Goal: Task Accomplishment & Management: Complete application form

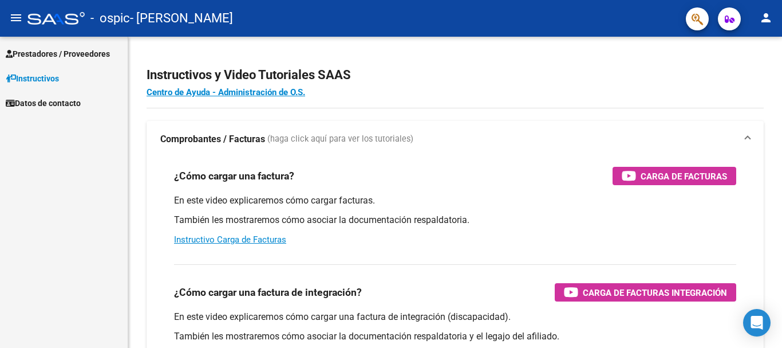
click at [80, 57] on span "Prestadores / Proveedores" at bounding box center [58, 54] width 104 height 13
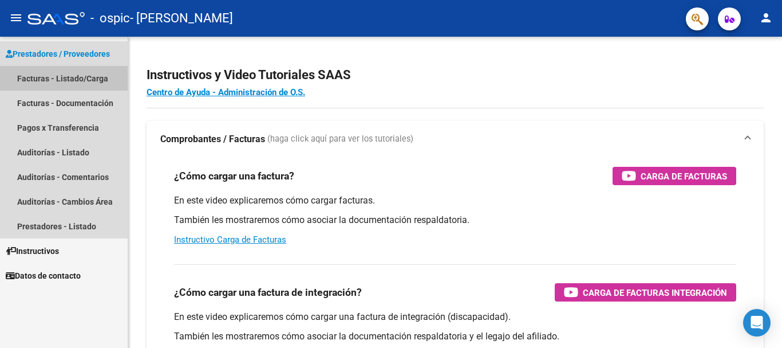
click at [77, 78] on link "Facturas - Listado/Carga" at bounding box center [64, 78] width 128 height 25
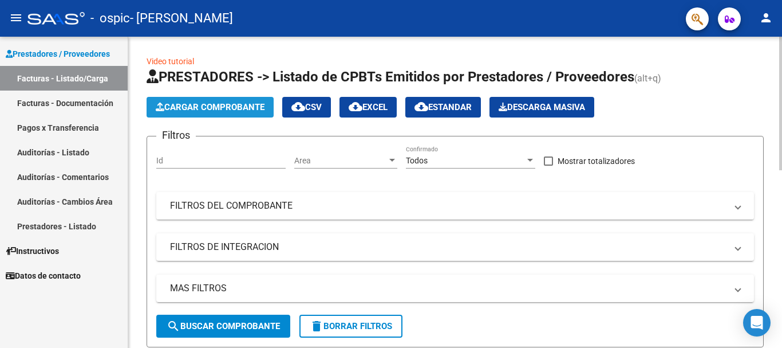
click at [240, 105] on span "Cargar Comprobante" at bounding box center [210, 107] width 109 height 10
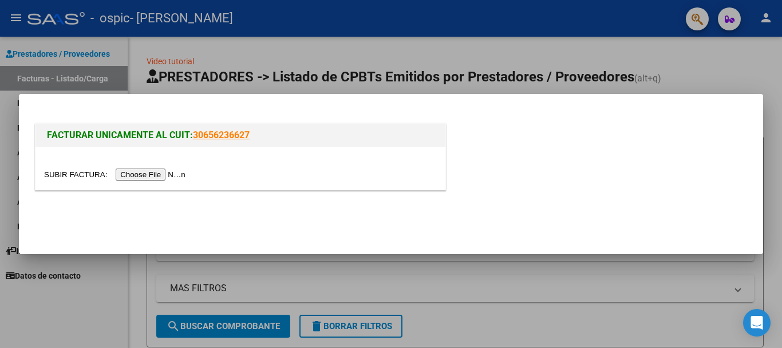
click at [150, 172] on input "file" at bounding box center [116, 174] width 145 height 12
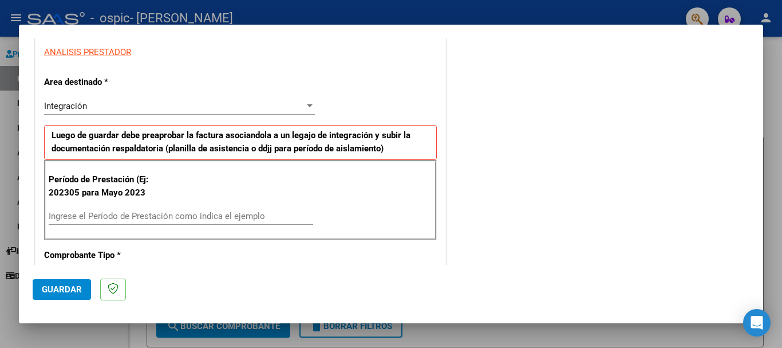
scroll to position [250, 0]
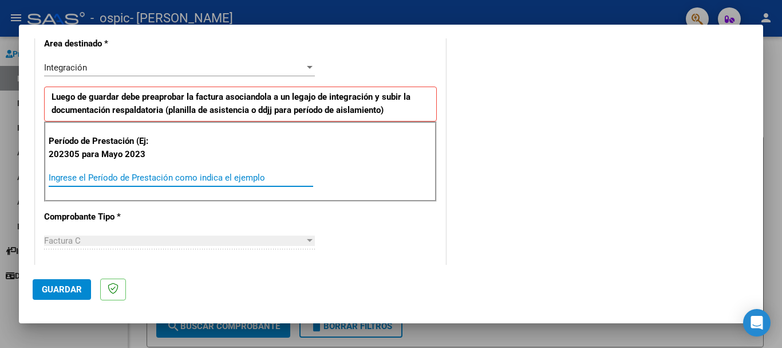
click at [200, 177] on input "Ingrese el Período de Prestación como indica el ejemplo" at bounding box center [181, 177] width 265 height 10
type input "202507"
click at [623, 131] on div "COMENTARIOS Comentarios del Prestador / Gerenciador:" at bounding box center [598, 287] width 301 height 973
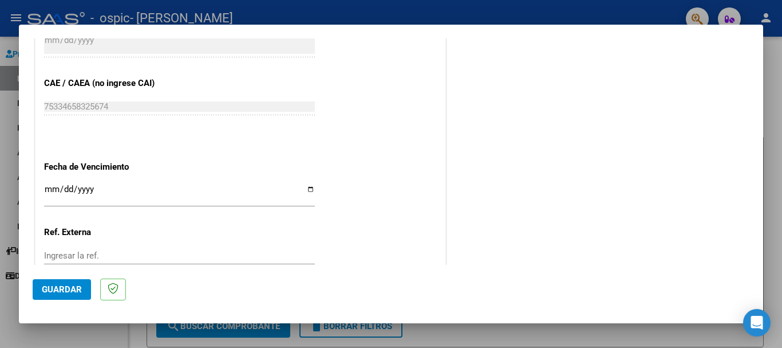
scroll to position [688, 0]
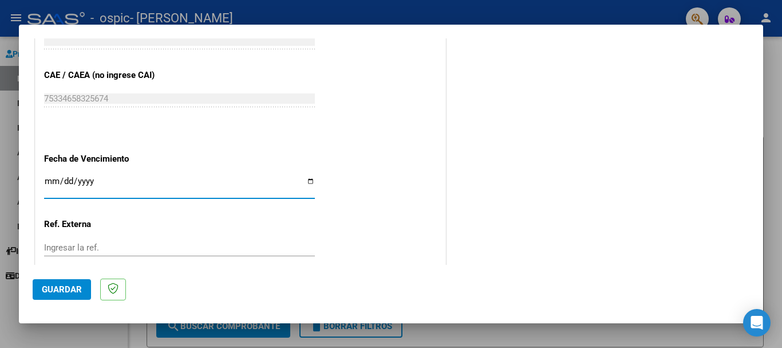
click at [307, 182] on input "Ingresar la fecha" at bounding box center [179, 185] width 271 height 18
type input "[DATE]"
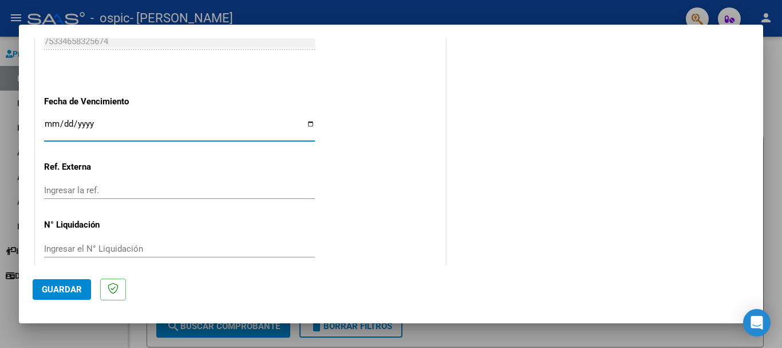
click at [60, 288] on span "Guardar" at bounding box center [62, 289] width 40 height 10
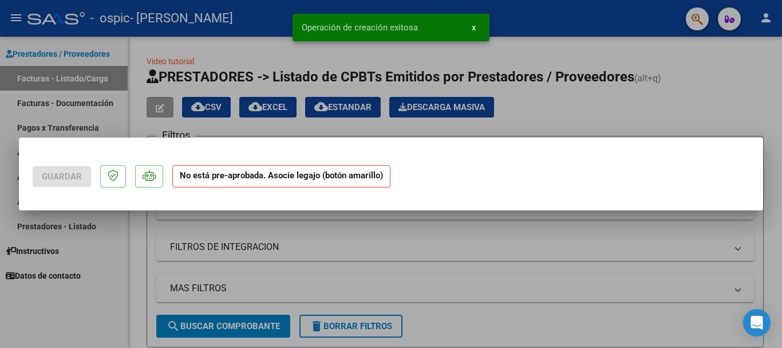
scroll to position [0, 0]
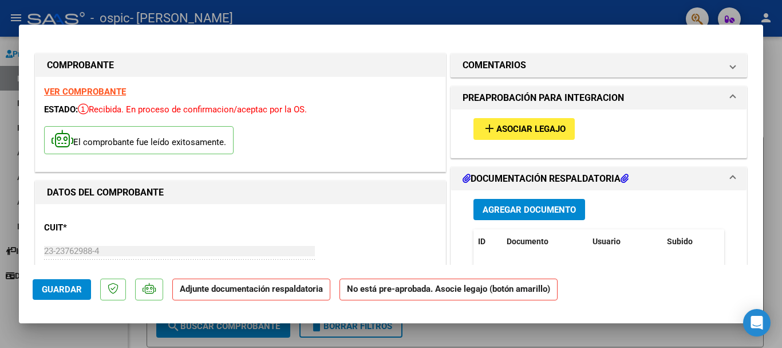
click at [532, 128] on span "Asociar Legajo" at bounding box center [530, 129] width 69 height 10
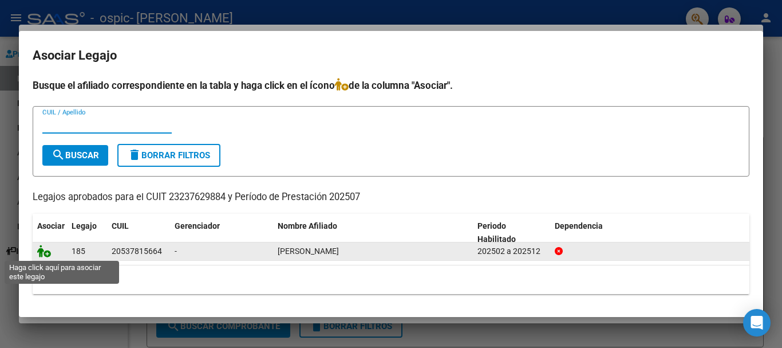
click at [41, 252] on icon at bounding box center [44, 250] width 14 height 13
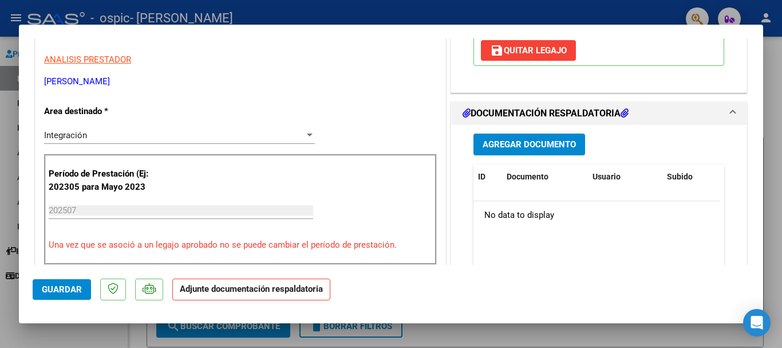
scroll to position [242, 0]
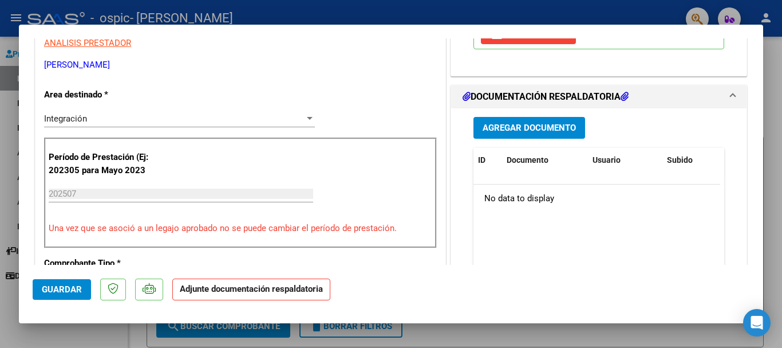
click at [550, 129] on span "Agregar Documento" at bounding box center [529, 128] width 93 height 10
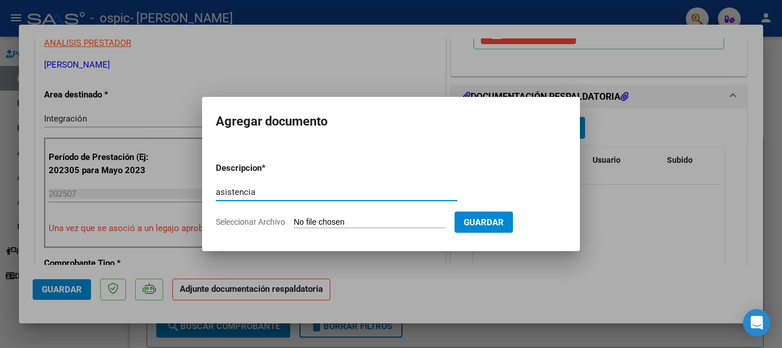
type input "asistencia"
click at [251, 223] on span "Seleccionar Archivo" at bounding box center [250, 221] width 69 height 9
click at [294, 223] on input "Seleccionar Archivo" at bounding box center [370, 222] width 152 height 11
type input "C:\fakepath\asistencia [PERSON_NAME][DATE].pdf"
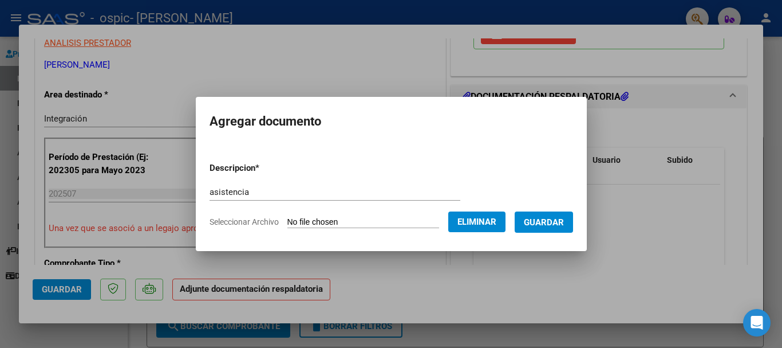
click at [556, 220] on span "Guardar" at bounding box center [544, 222] width 40 height 10
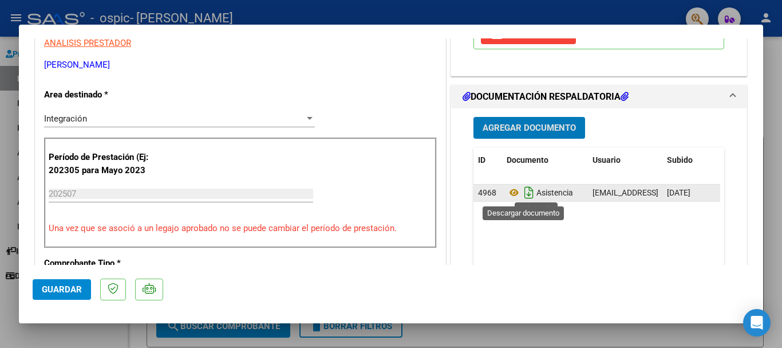
click at [522, 192] on icon "Descargar documento" at bounding box center [529, 192] width 15 height 18
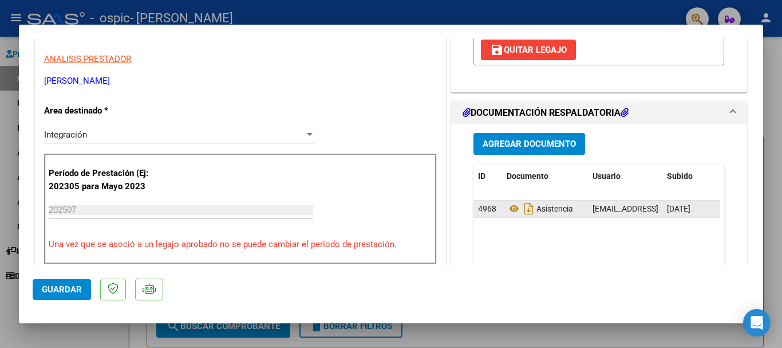
scroll to position [570, 0]
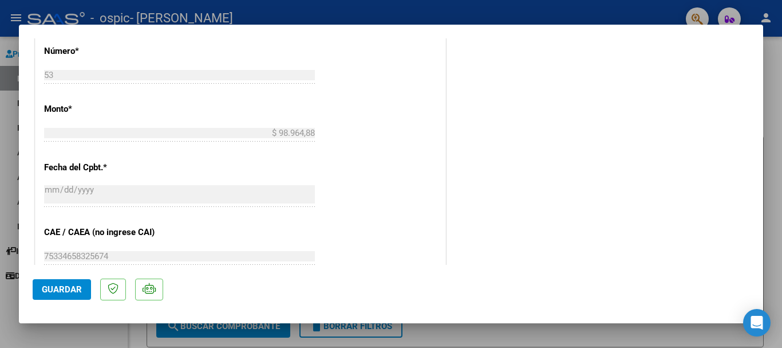
click at [59, 289] on span "Guardar" at bounding box center [62, 289] width 40 height 10
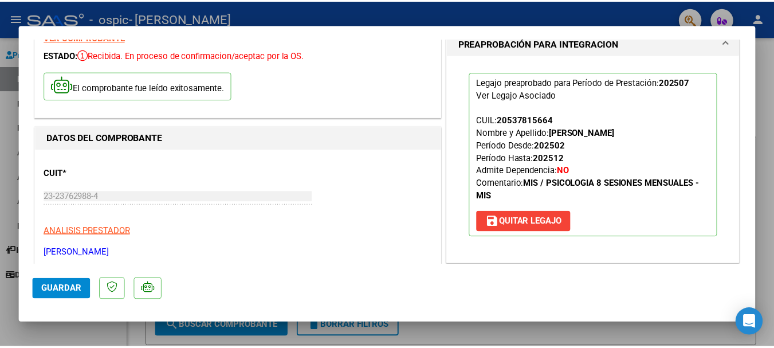
scroll to position [0, 0]
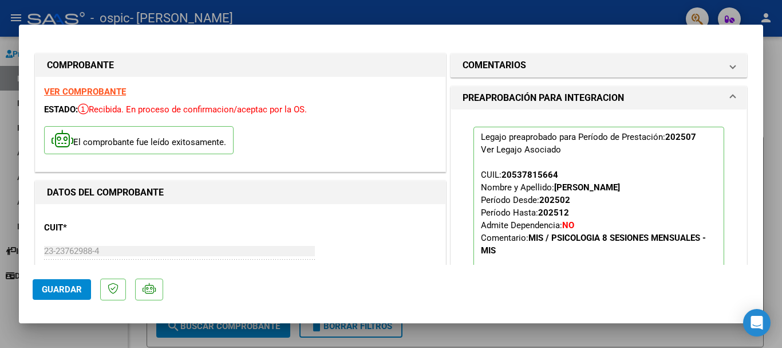
click at [779, 88] on div at bounding box center [391, 174] width 782 height 348
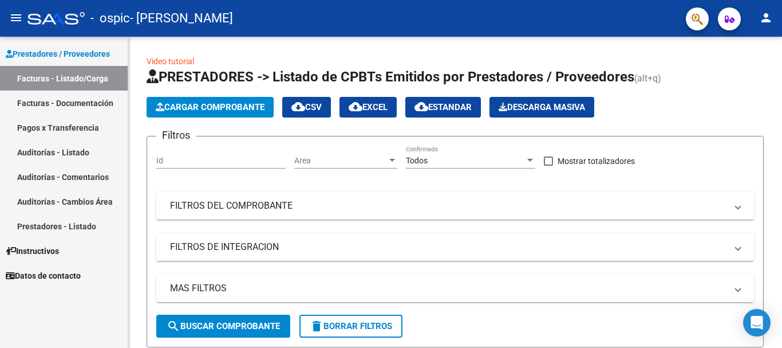
click at [764, 18] on mat-icon "person" at bounding box center [766, 18] width 14 height 14
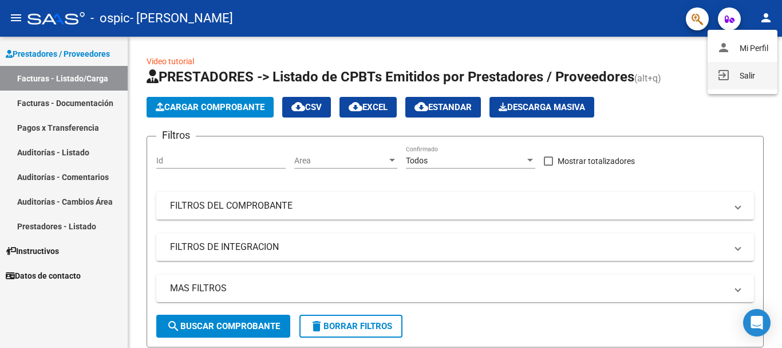
click at [743, 73] on button "exit_to_app Salir" at bounding box center [743, 75] width 70 height 27
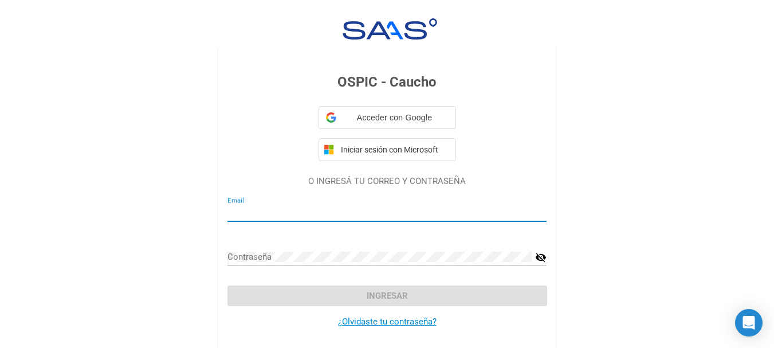
type input "[EMAIL_ADDRESS][DOMAIN_NAME]"
